Goal: Task Accomplishment & Management: Complete application form

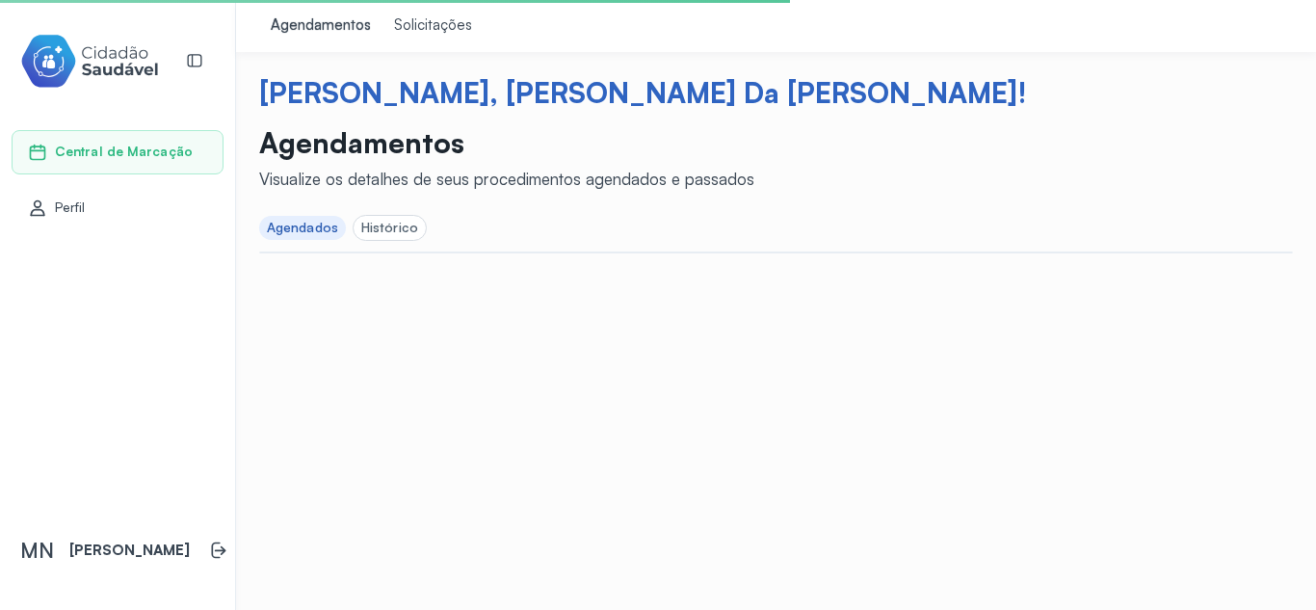
click at [385, 224] on div "Histórico" at bounding box center [389, 228] width 57 height 16
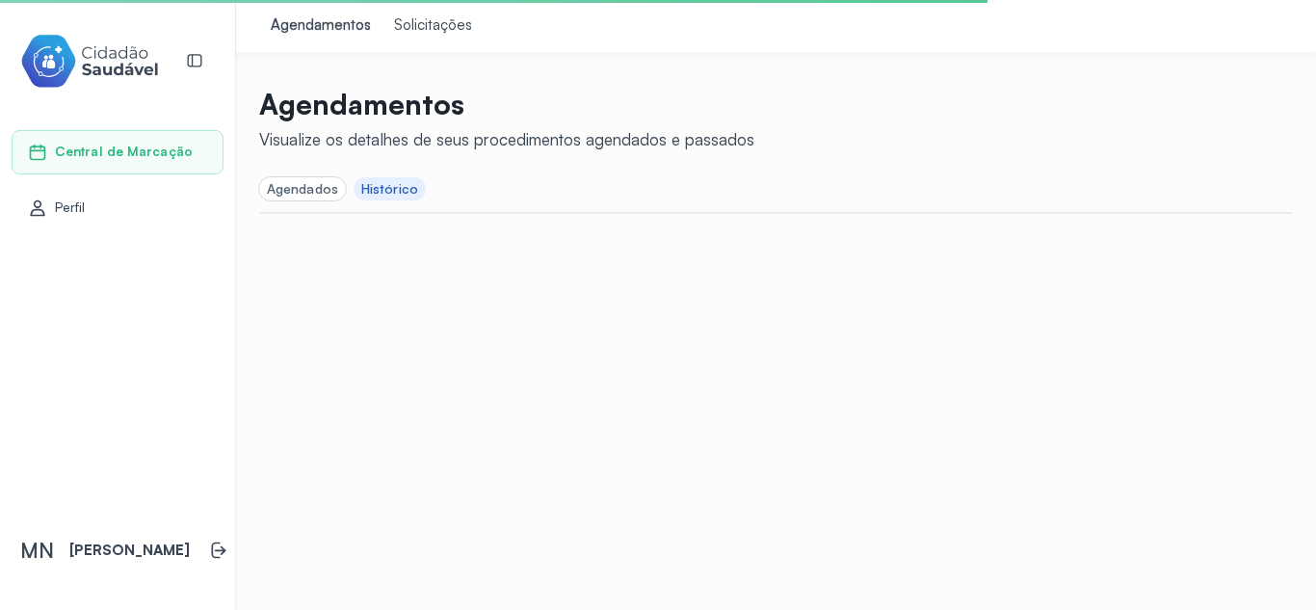
click at [422, 22] on div "Solicitações" at bounding box center [433, 25] width 78 height 19
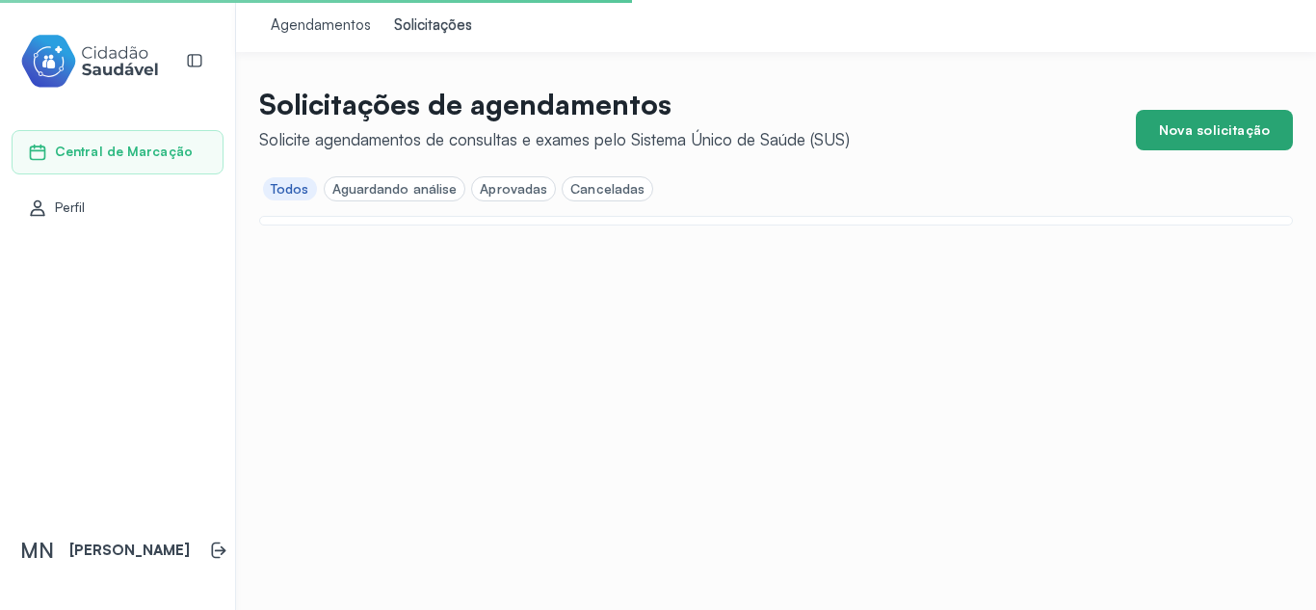
click at [1236, 124] on button "Nova solicitação" at bounding box center [1214, 130] width 157 height 40
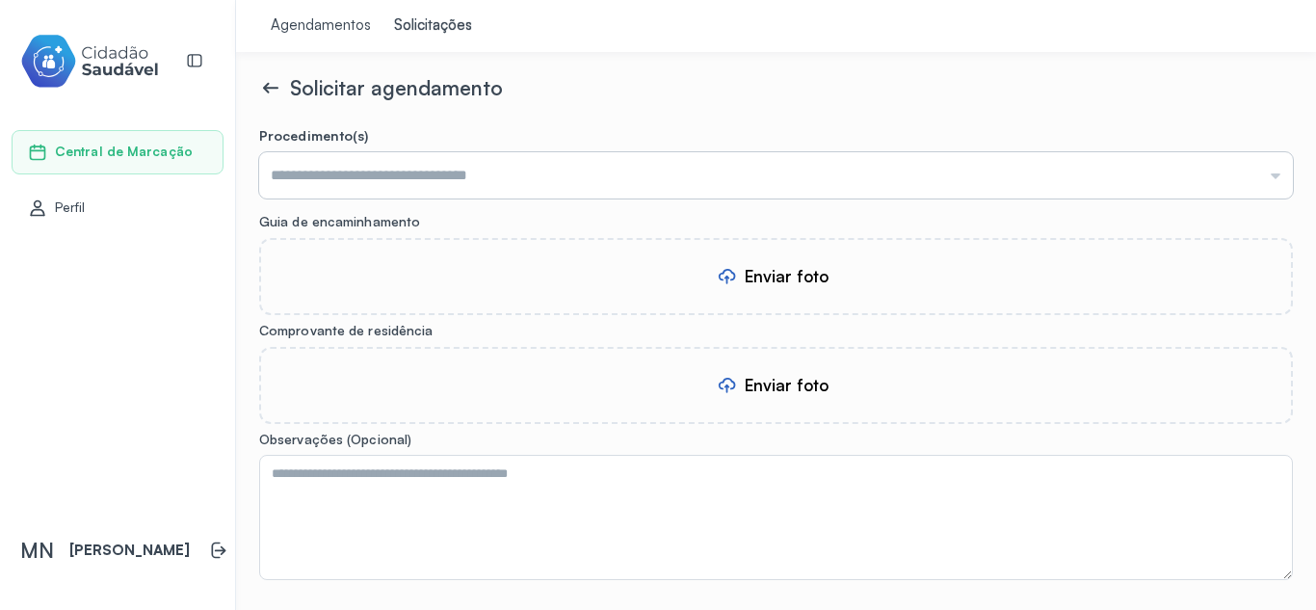
click at [463, 175] on input "text" at bounding box center [776, 175] width 1034 height 46
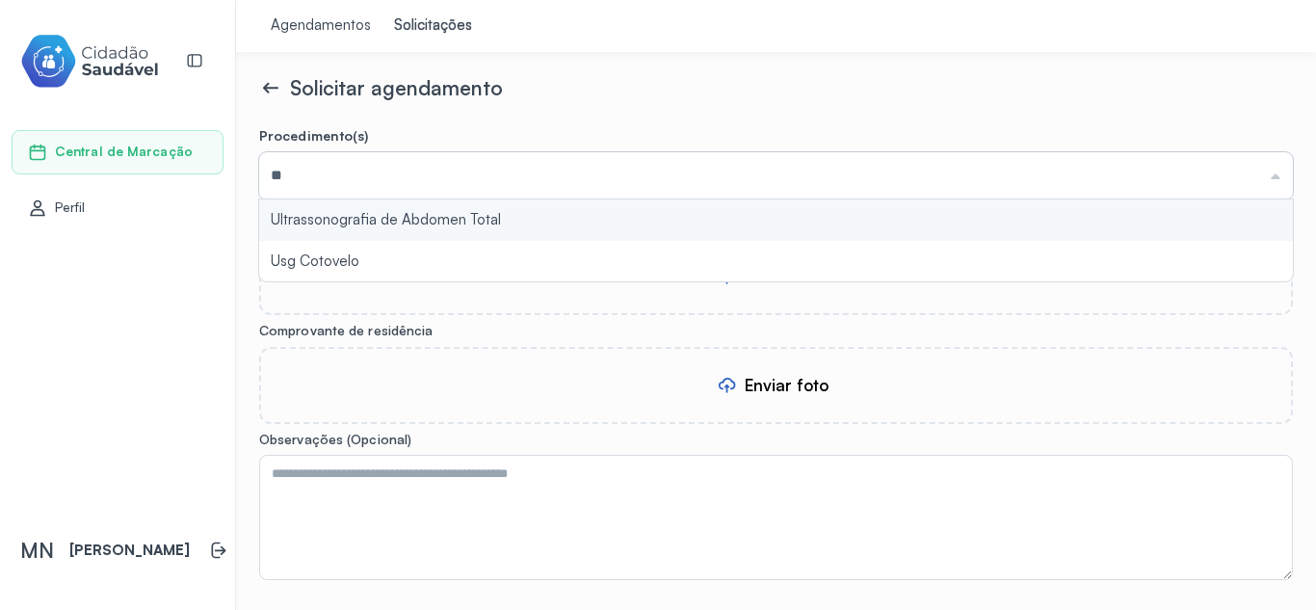
type input "*"
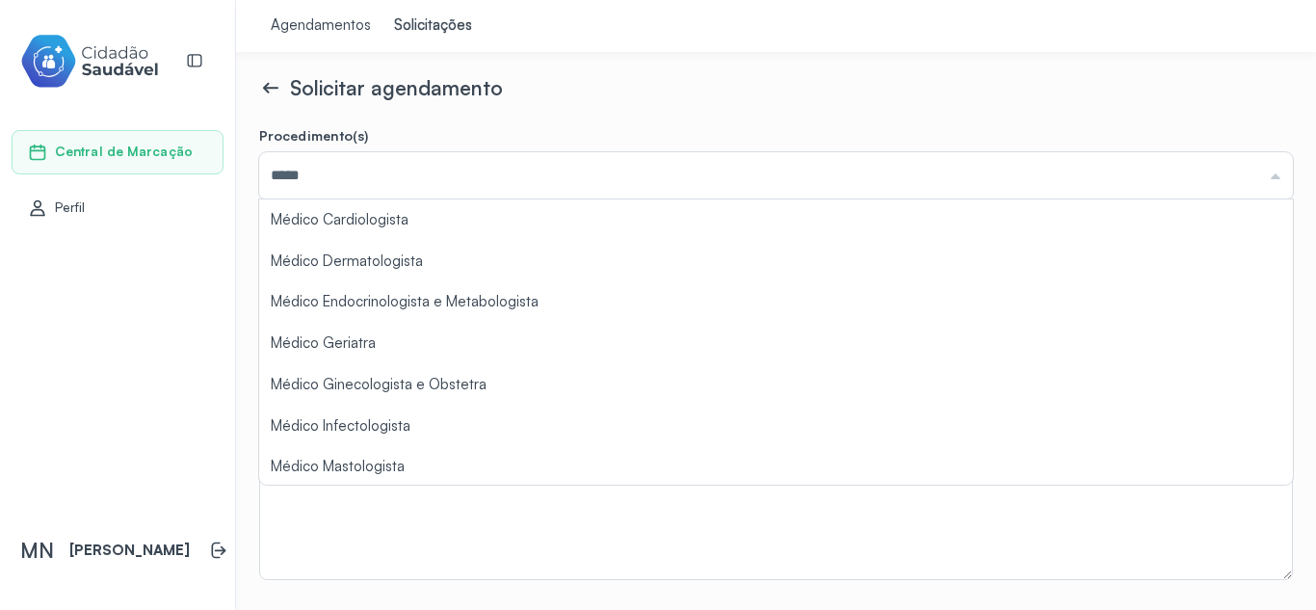
type input "******"
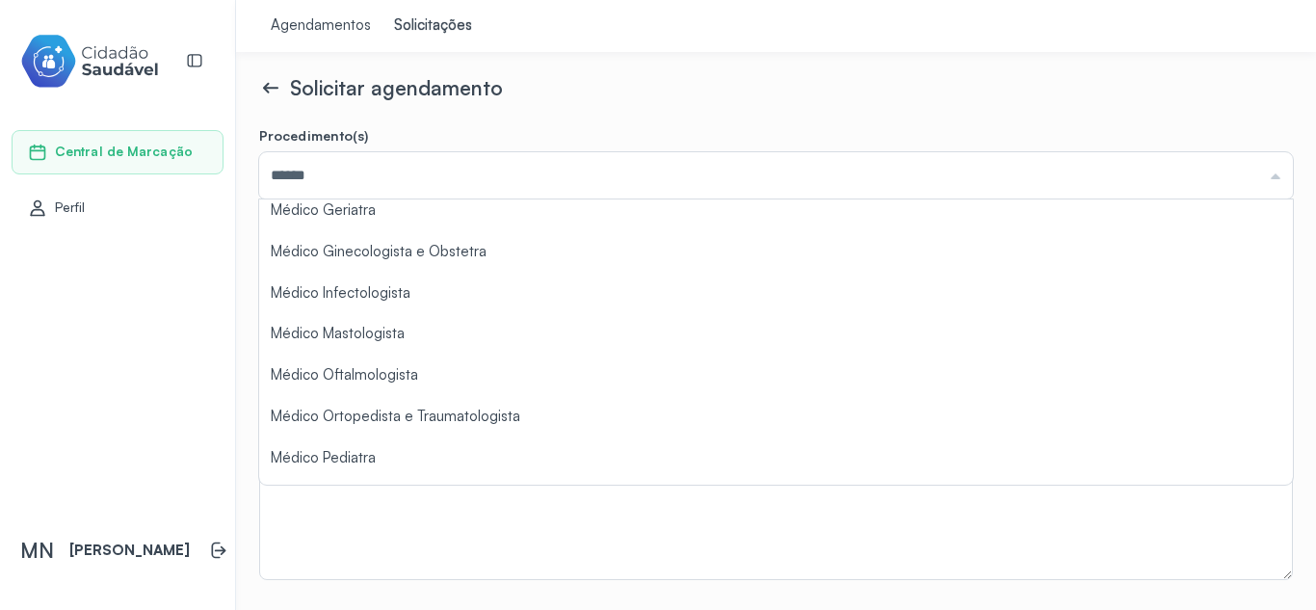
scroll to position [168, 0]
